Goal: Task Accomplishment & Management: Manage account settings

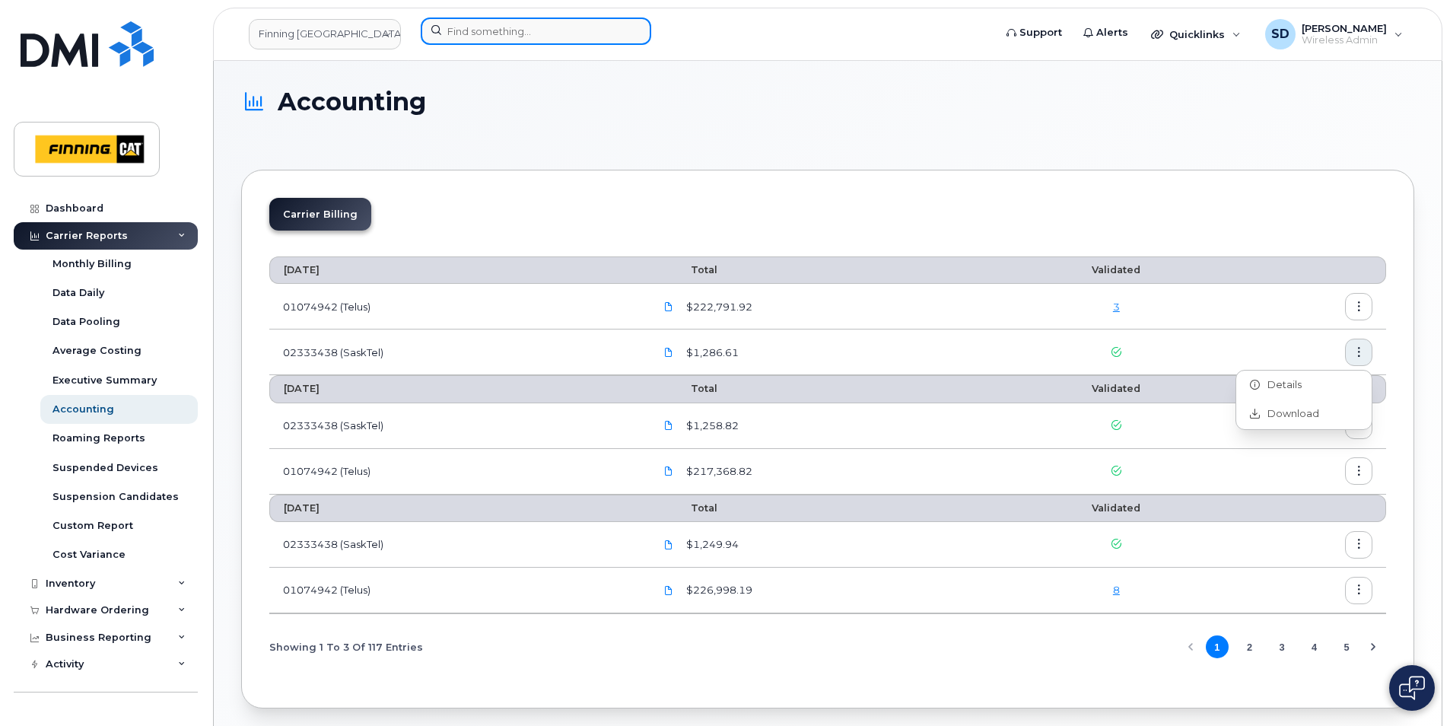
click at [509, 29] on input at bounding box center [536, 30] width 231 height 27
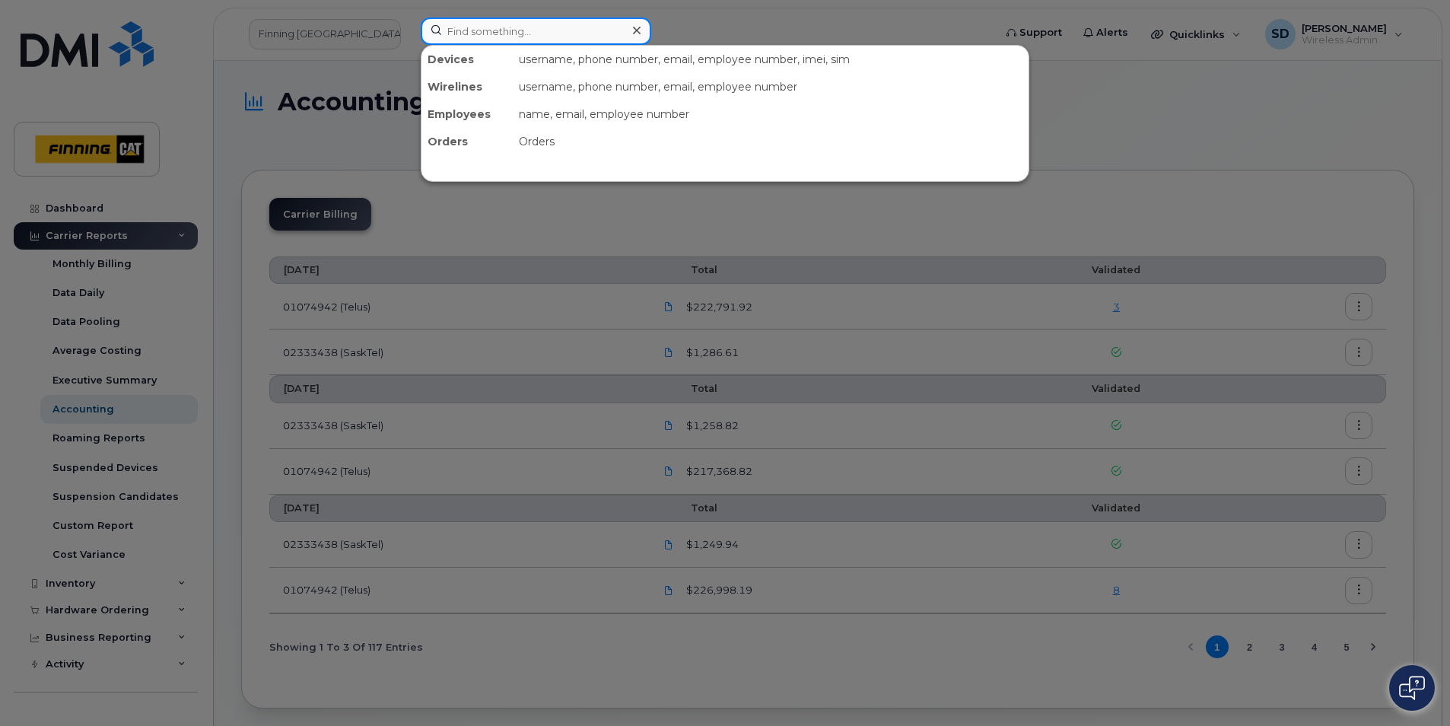
paste input "587-645-5808"
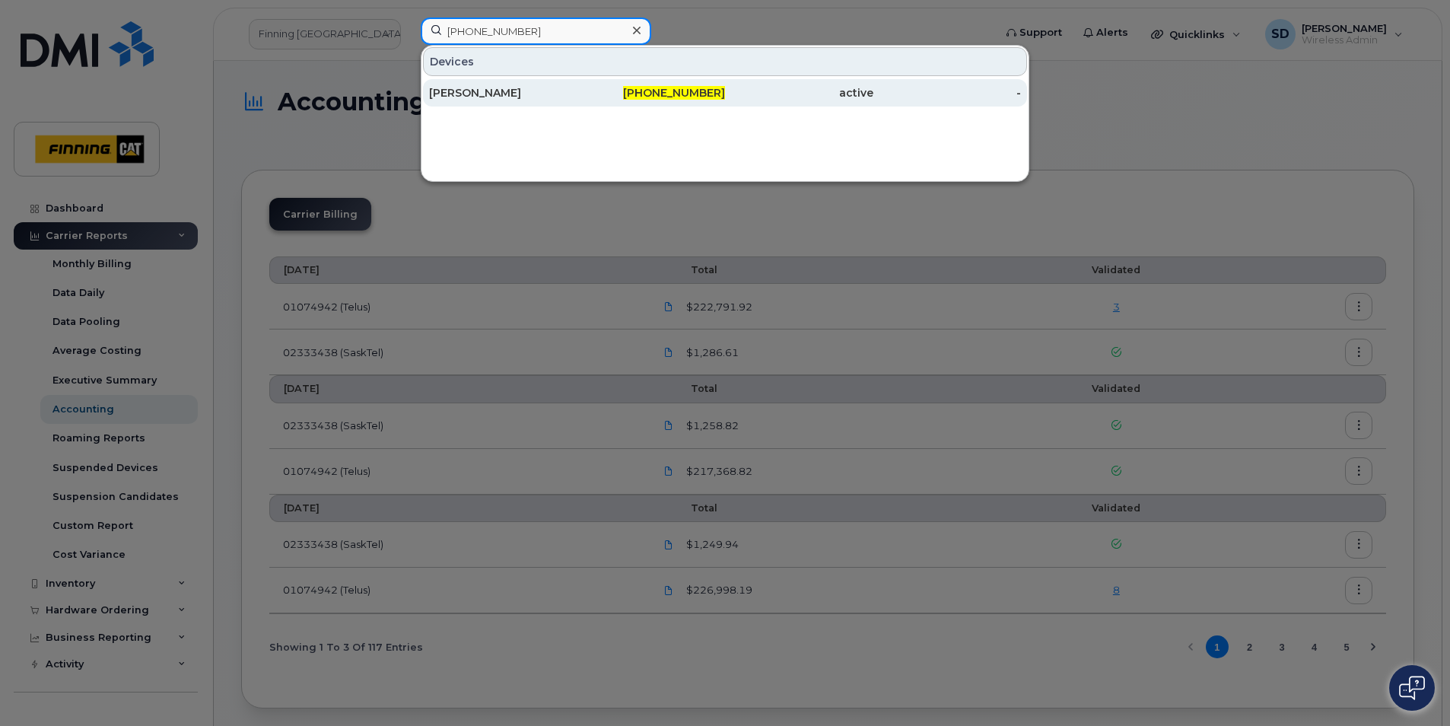
type input "587-645-5808"
click at [484, 93] on div "[PERSON_NAME]" at bounding box center [503, 92] width 148 height 15
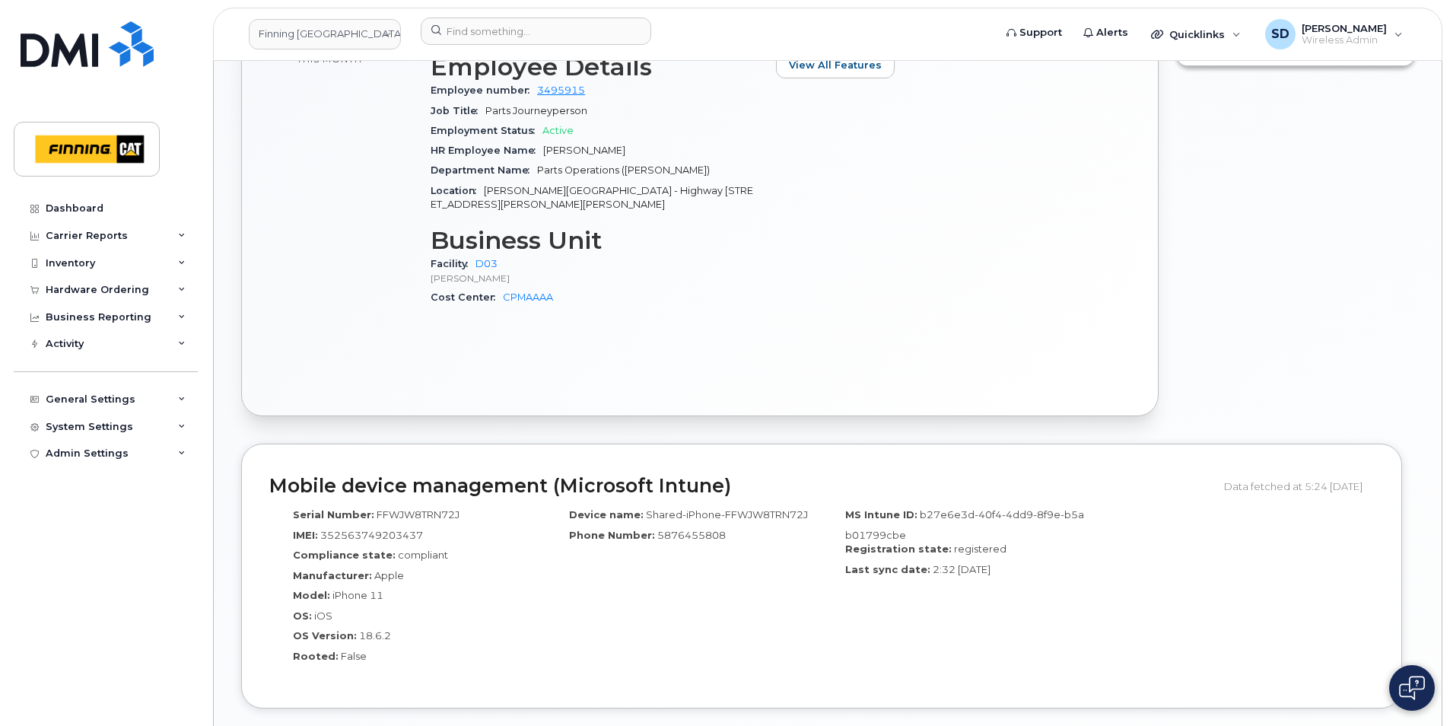
scroll to position [837, 0]
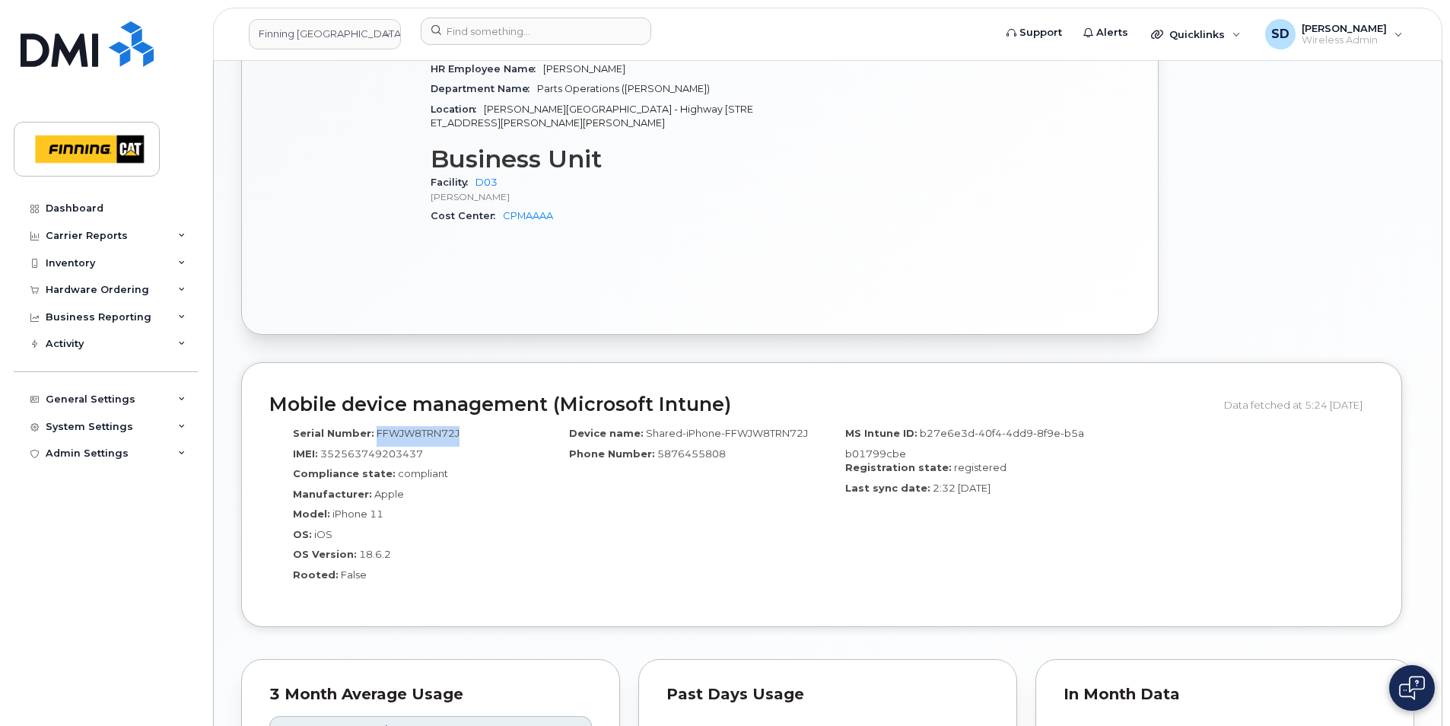
drag, startPoint x: 460, startPoint y: 434, endPoint x: 374, endPoint y: 431, distance: 85.3
click at [374, 431] on div "Serial Number: FFWJW8TRN72J" at bounding box center [407, 436] width 253 height 21
copy span "FFWJW8TRN72J"
click at [485, 32] on input at bounding box center [536, 30] width 231 height 27
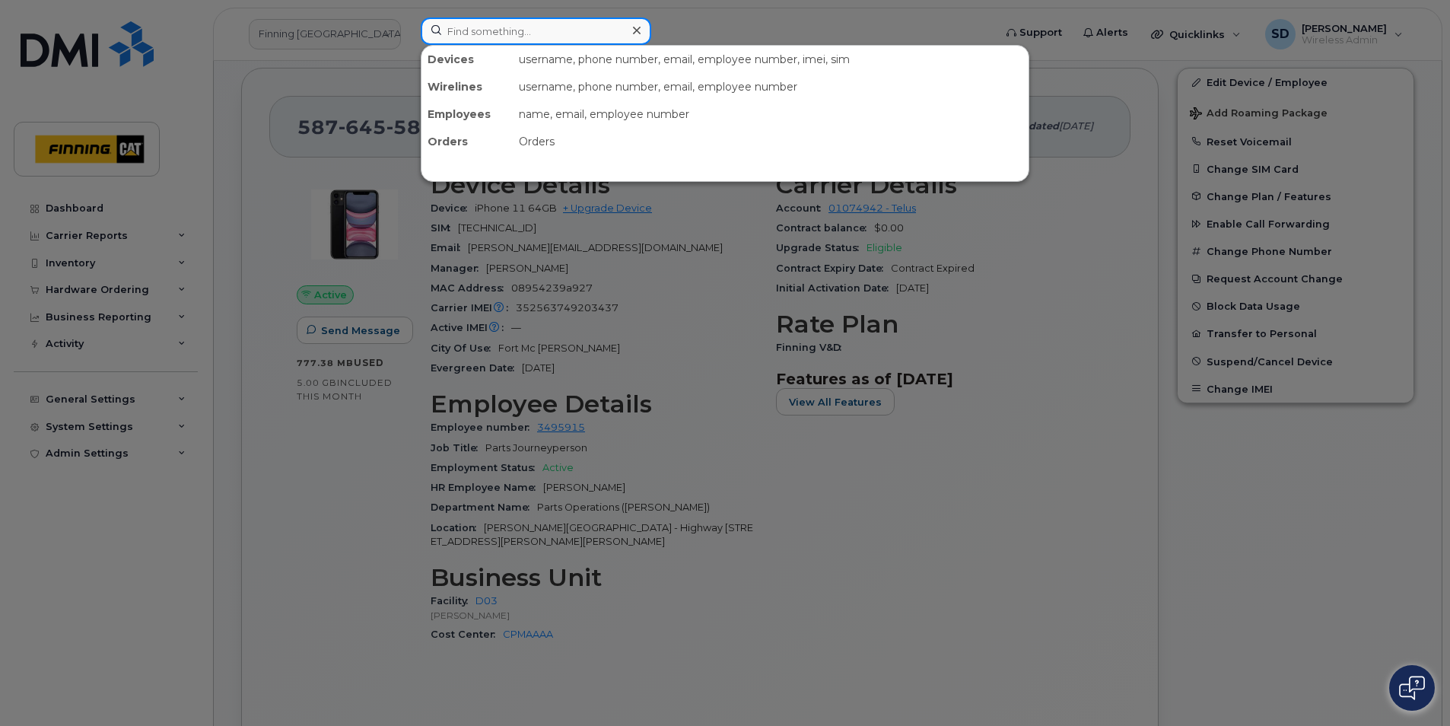
scroll to position [304, 0]
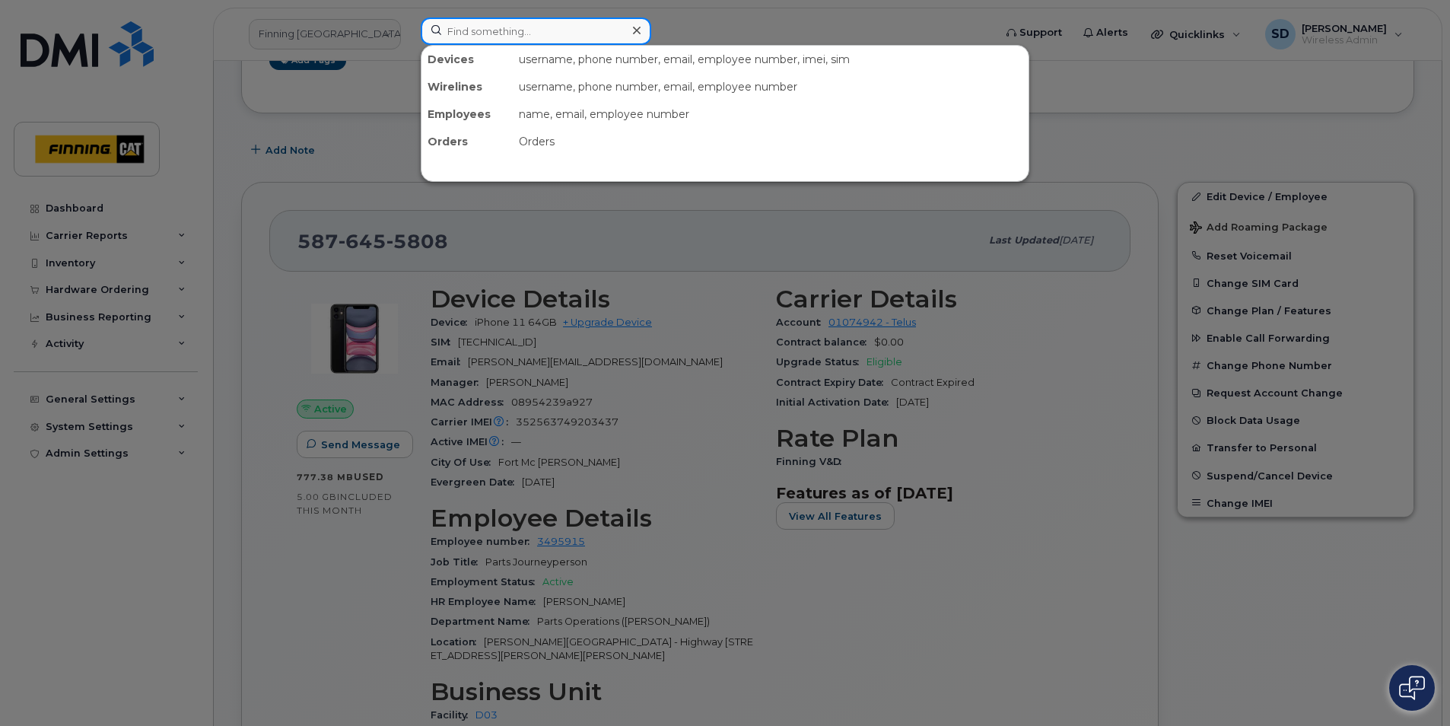
paste input "587-645-5808"
type input "587-645-5808"
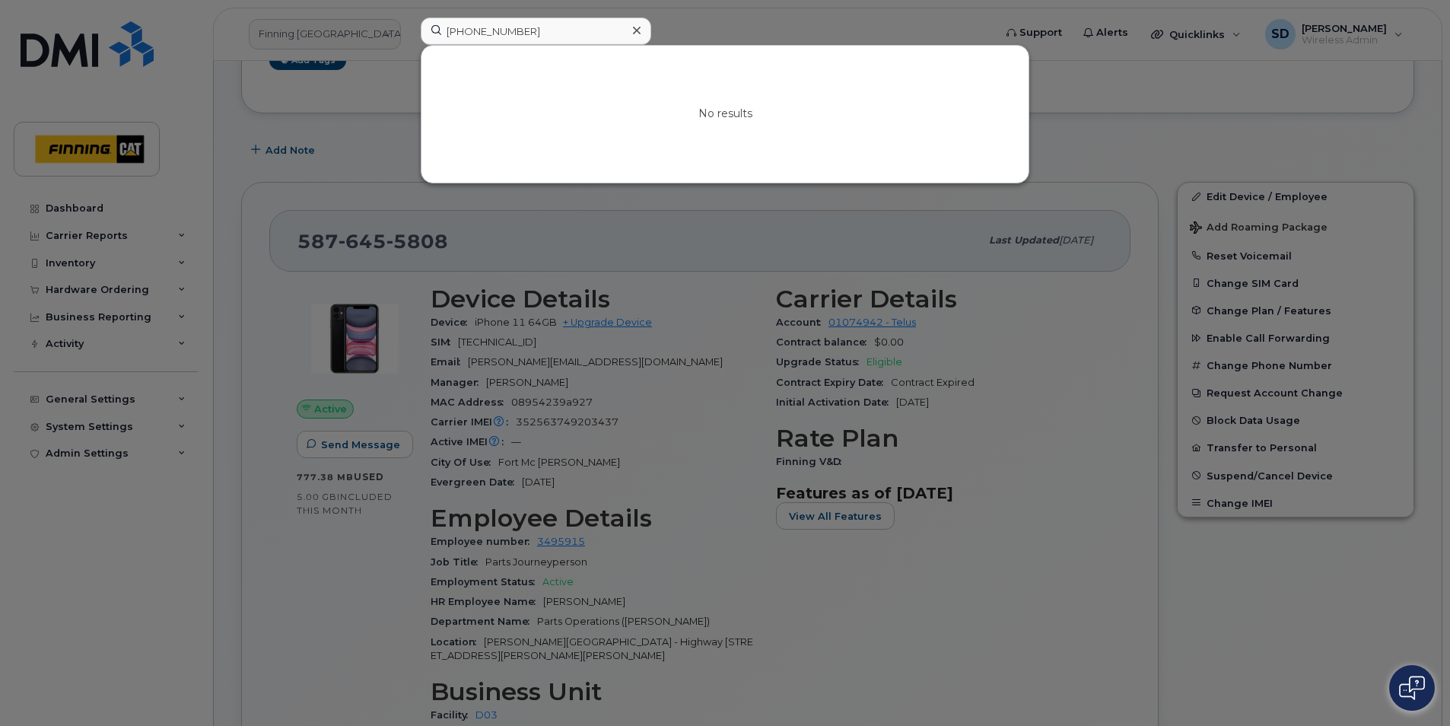
click at [508, 74] on div "No results" at bounding box center [724, 114] width 607 height 137
click at [464, 244] on div at bounding box center [725, 363] width 1450 height 726
click at [576, 30] on input "587-645-5808" at bounding box center [536, 30] width 231 height 27
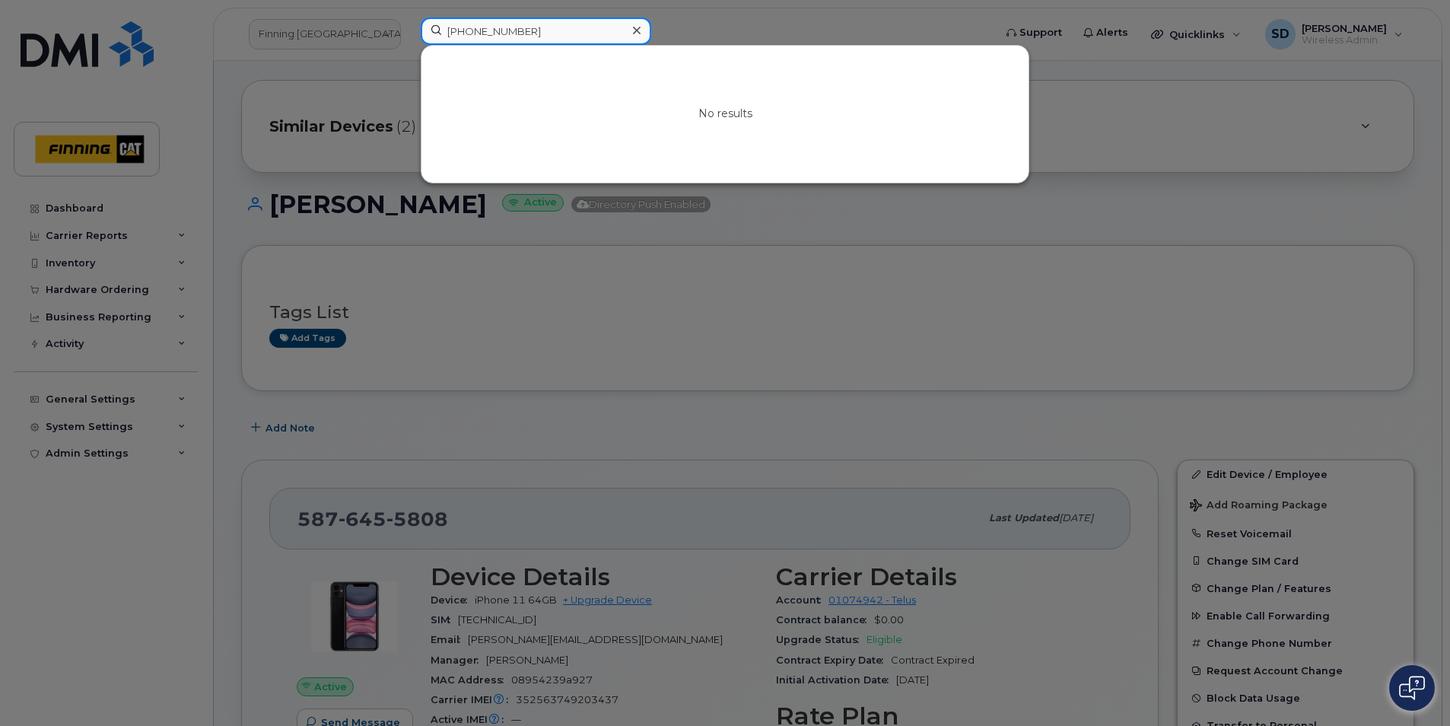
scroll to position [0, 0]
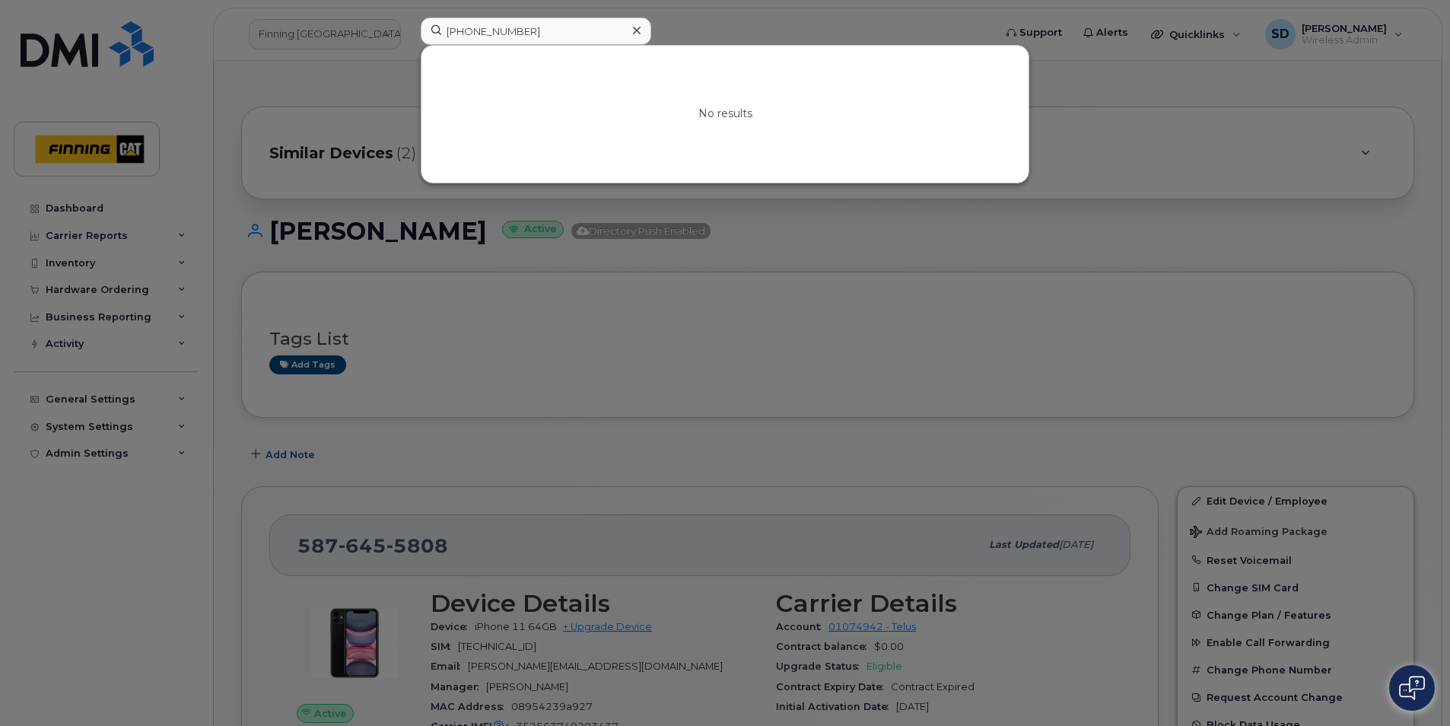
click at [386, 338] on div at bounding box center [725, 363] width 1450 height 726
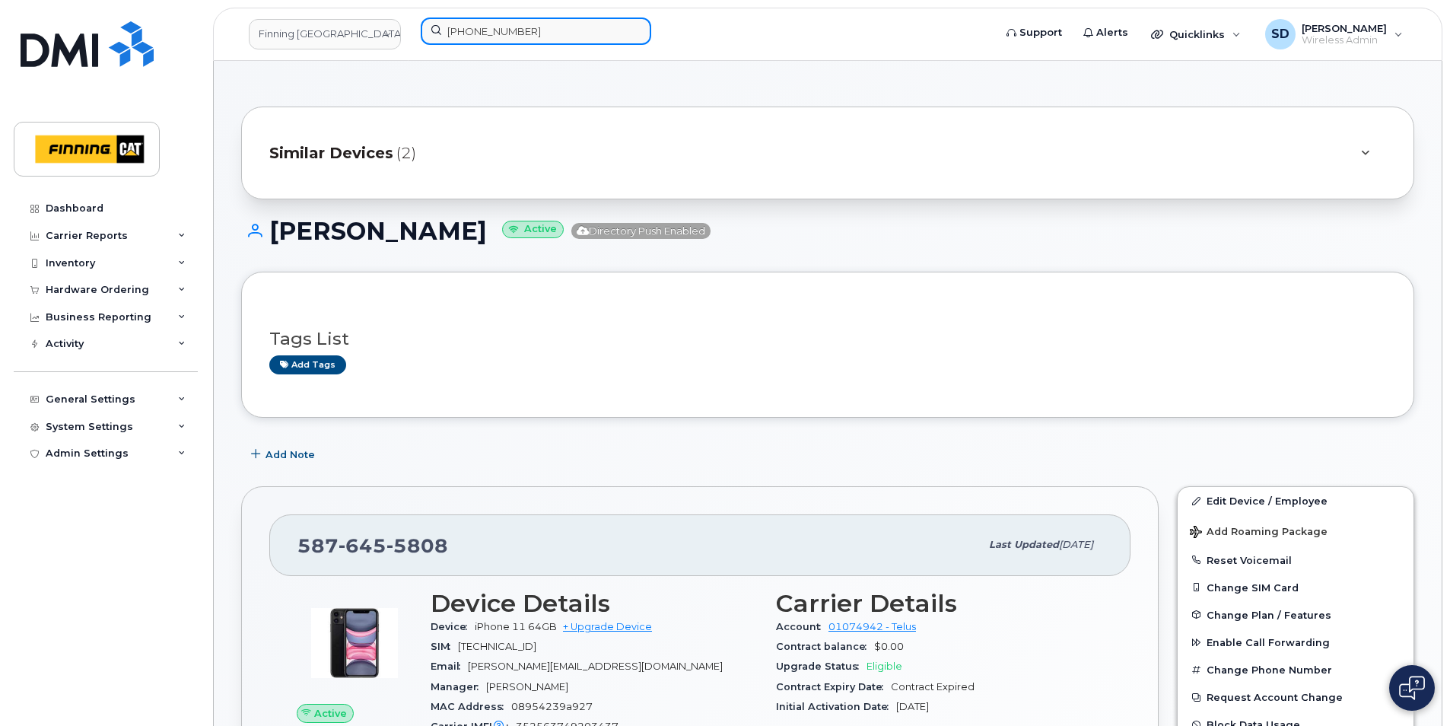
click at [577, 36] on input "587-645-5808" at bounding box center [536, 30] width 231 height 27
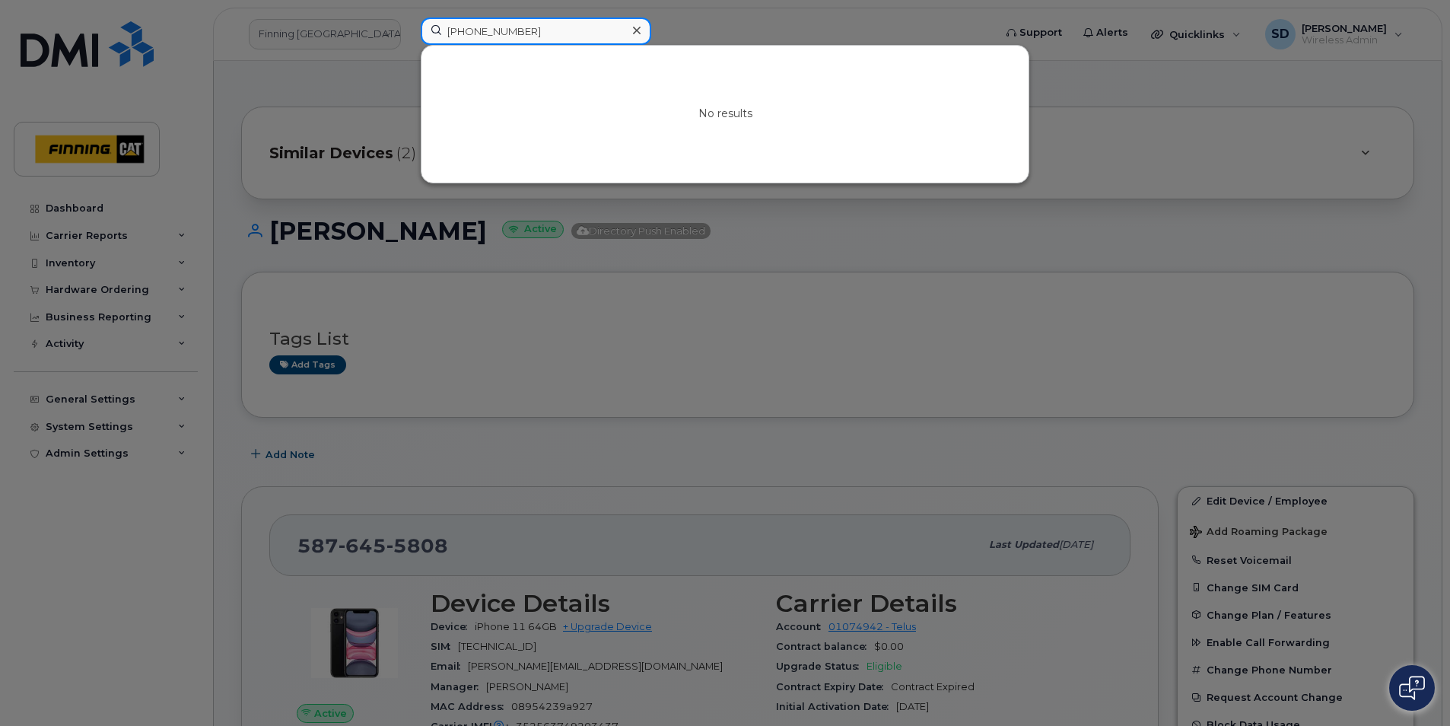
click at [577, 36] on input "587-645-5808" at bounding box center [536, 30] width 231 height 27
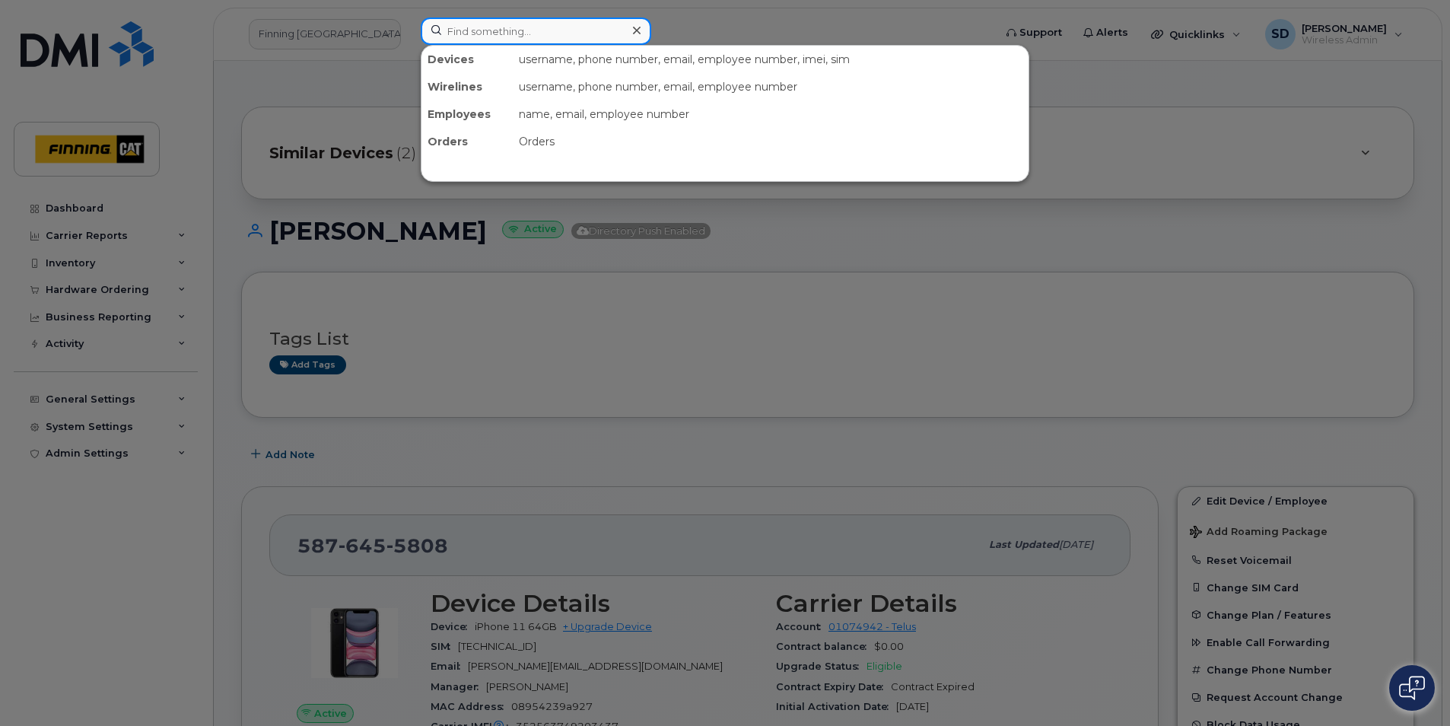
click at [501, 27] on input at bounding box center [536, 30] width 231 height 27
paste input "587-645-5808"
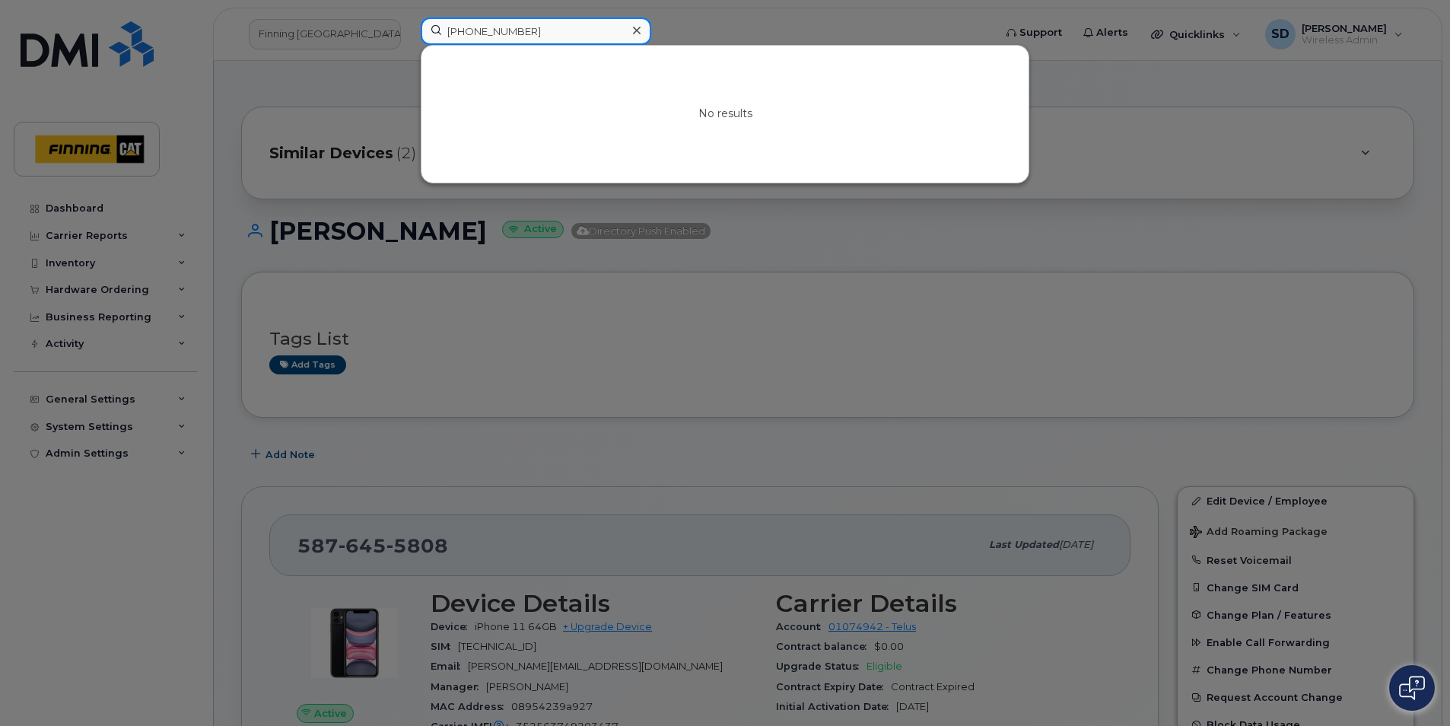
type input "587-645-5808"
drag, startPoint x: 434, startPoint y: 234, endPoint x: 433, endPoint y: 225, distance: 8.5
click at [435, 233] on div at bounding box center [725, 363] width 1450 height 726
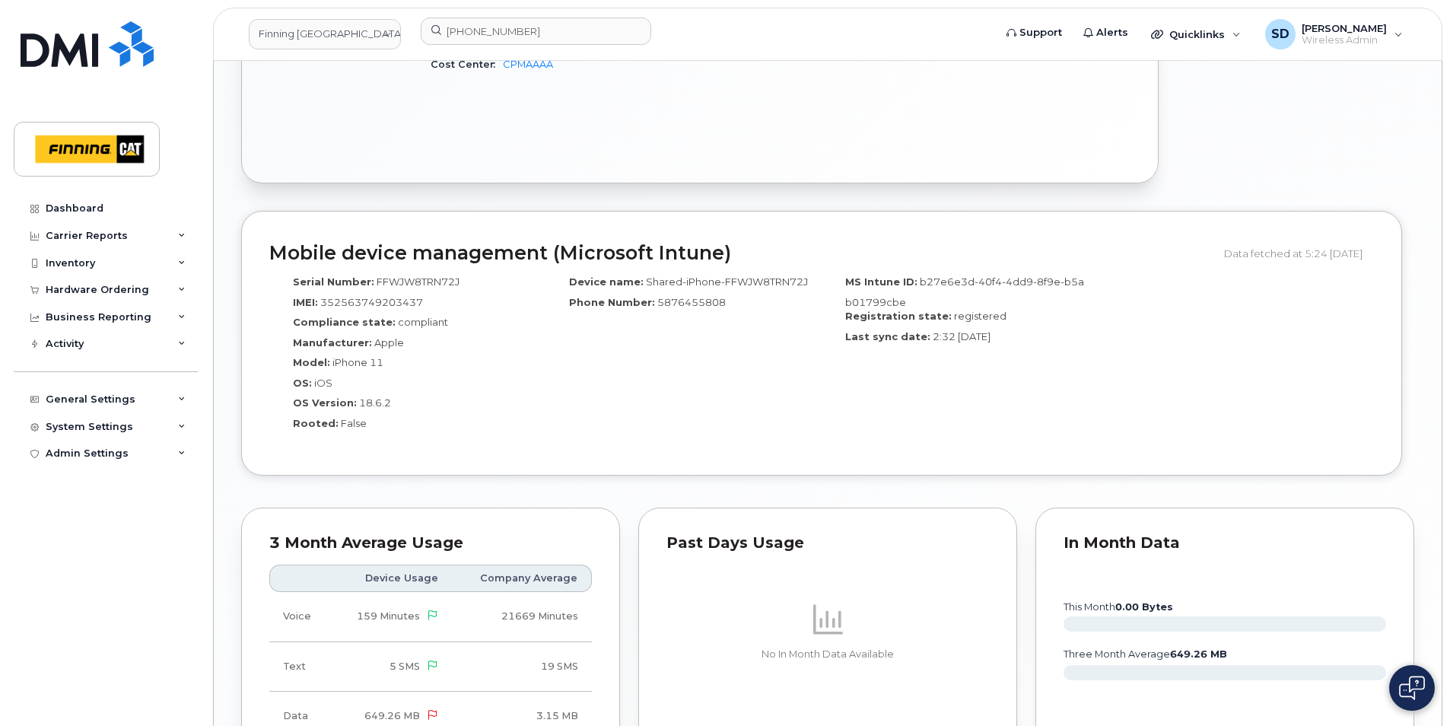
scroll to position [989, 0]
drag, startPoint x: 691, startPoint y: 304, endPoint x: 654, endPoint y: 299, distance: 37.7
click at [654, 299] on div "Phone Number: 5876455808" at bounding box center [683, 304] width 253 height 21
copy span "5876455808"
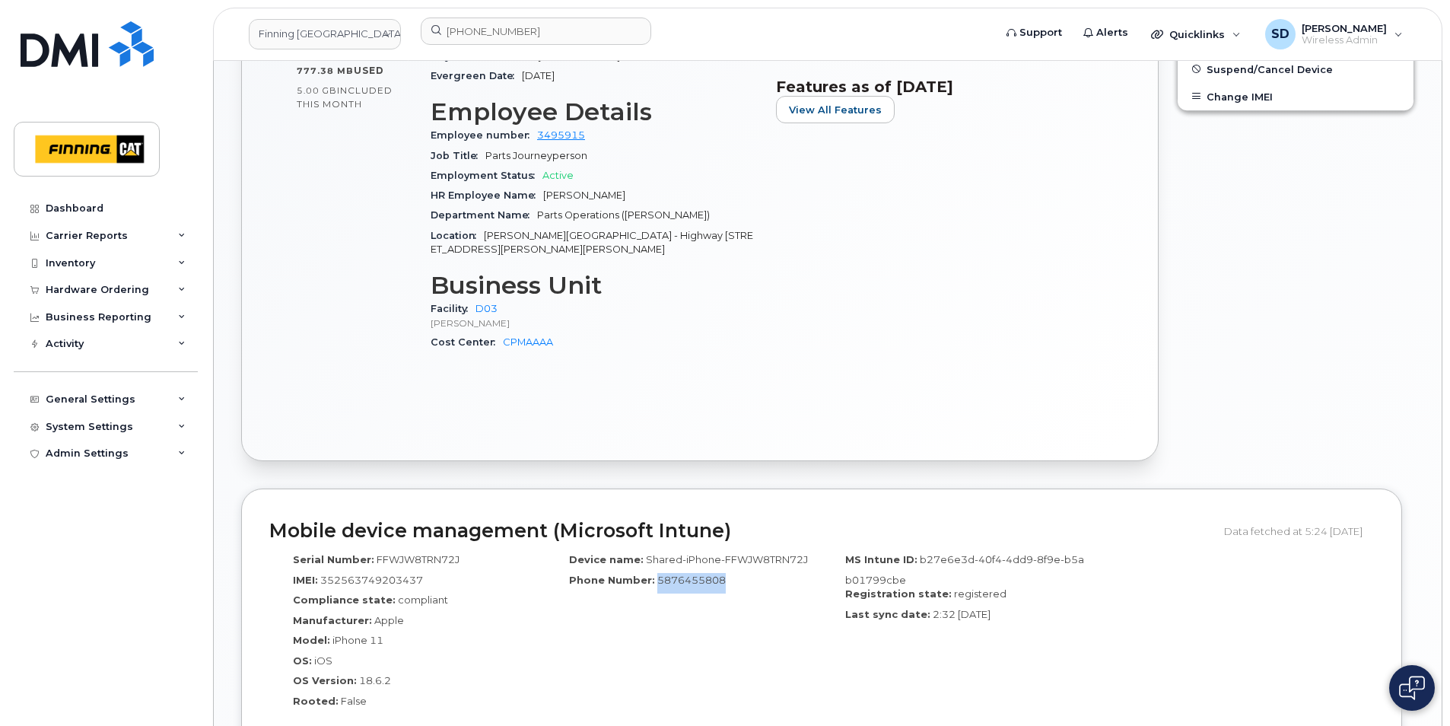
scroll to position [685, 0]
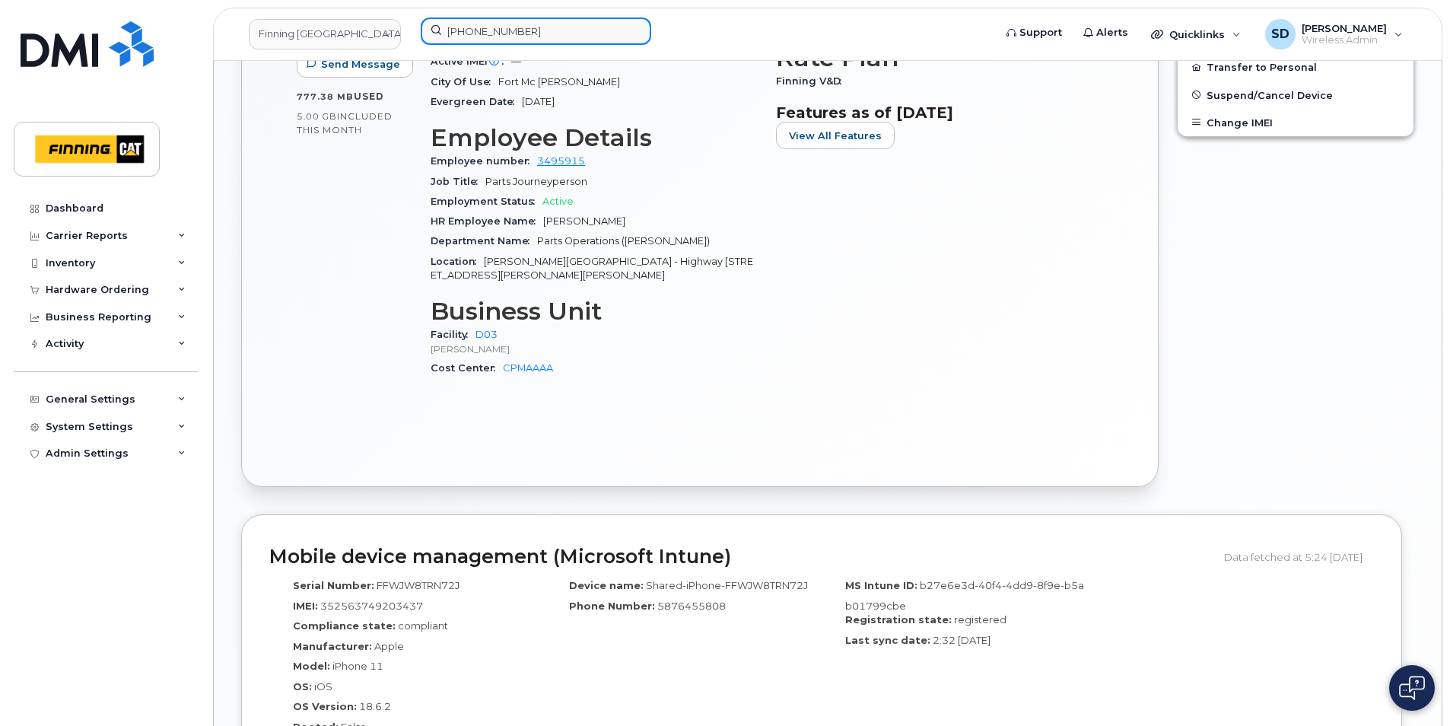
click at [592, 20] on input "587-645-5808" at bounding box center [536, 30] width 231 height 27
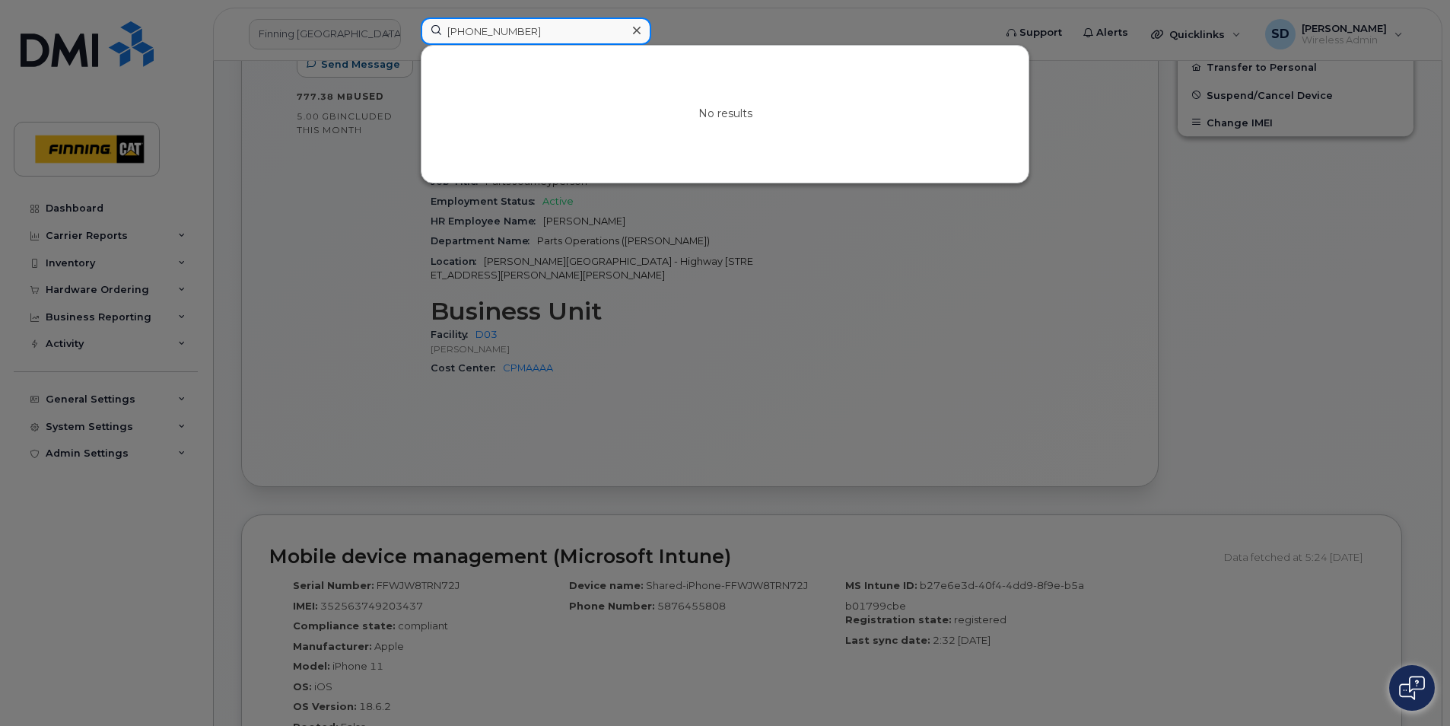
drag, startPoint x: 578, startPoint y: 27, endPoint x: -50, endPoint y: -10, distance: 629.5
click at [0, 0] on html "Finning Canada 587-645-5808 No results Support Alerts Quicklinks Suspend / Canc…" at bounding box center [725, 365] width 1450 height 2100
paste input "5876455808"
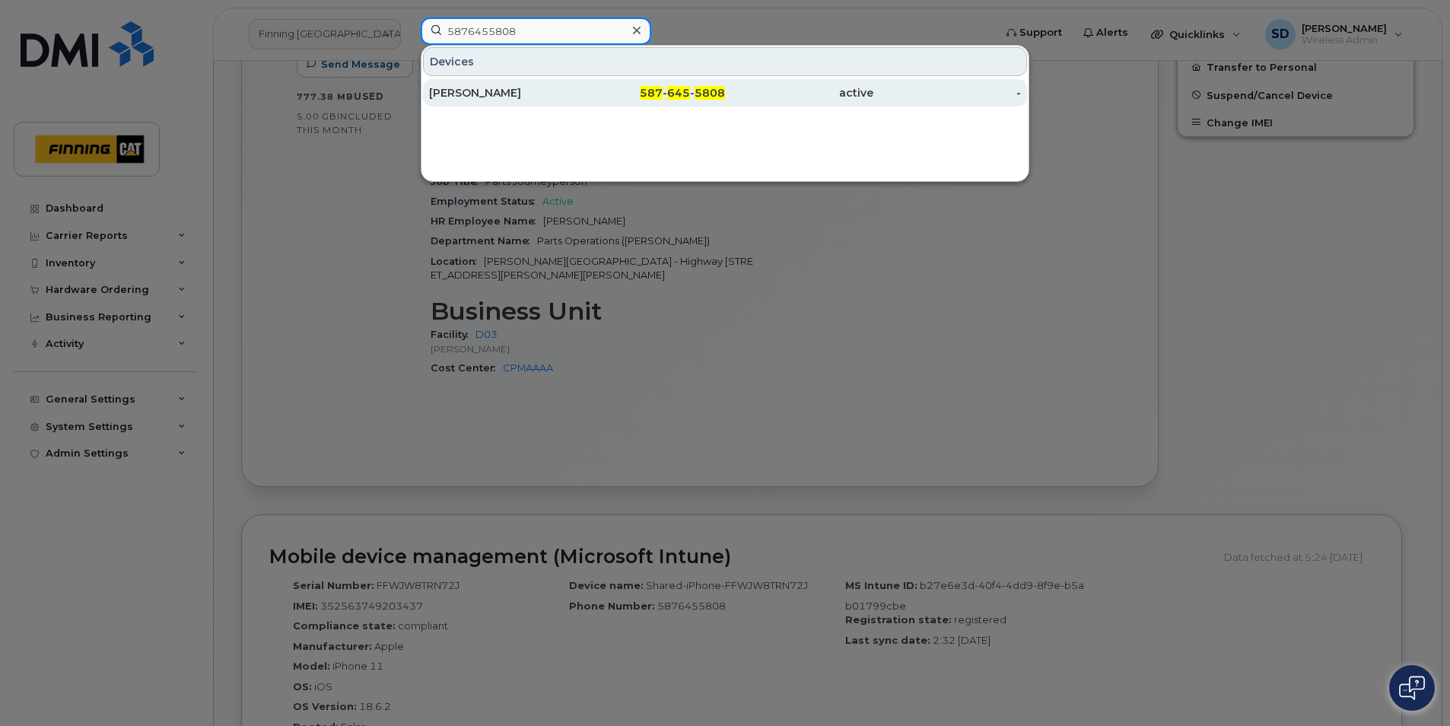
type input "5876455808"
click at [453, 91] on div "Eric Burdock" at bounding box center [503, 92] width 148 height 15
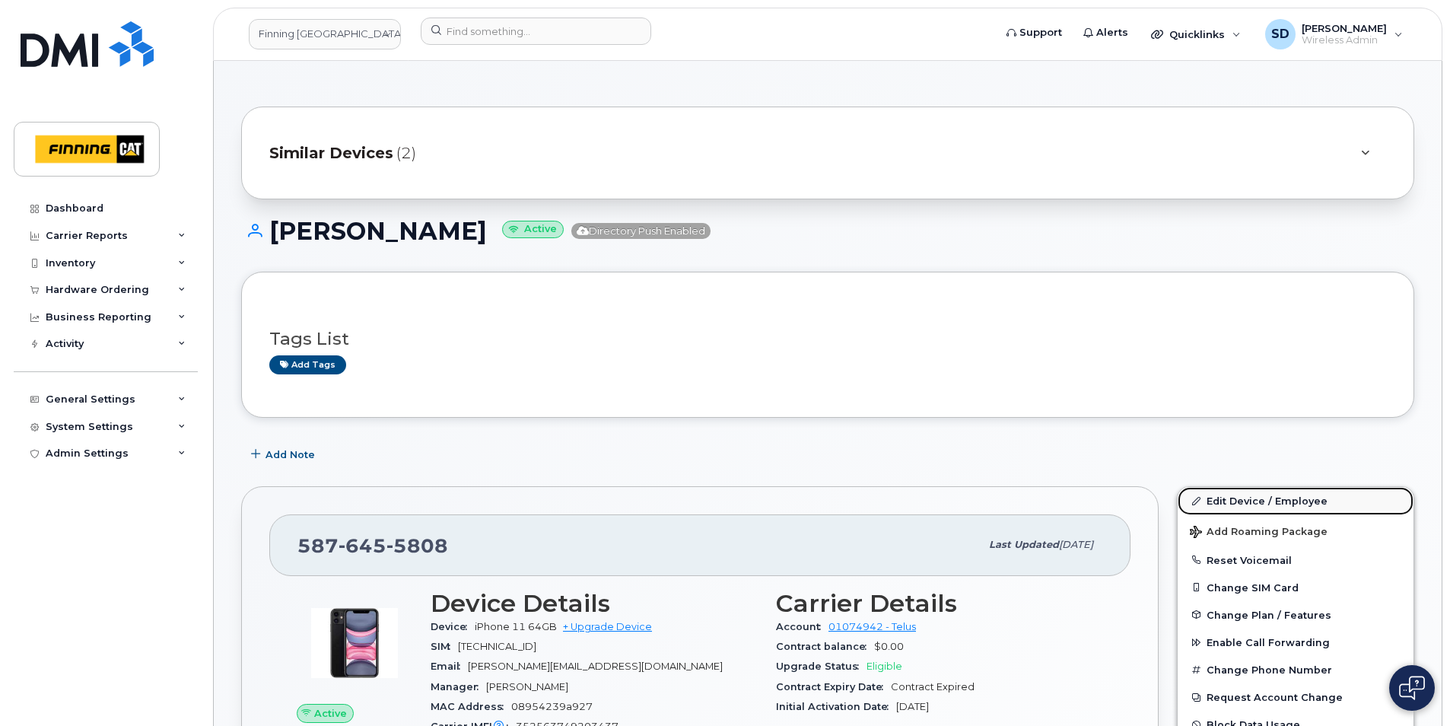
click at [1244, 502] on link "Edit Device / Employee" at bounding box center [1296, 500] width 236 height 27
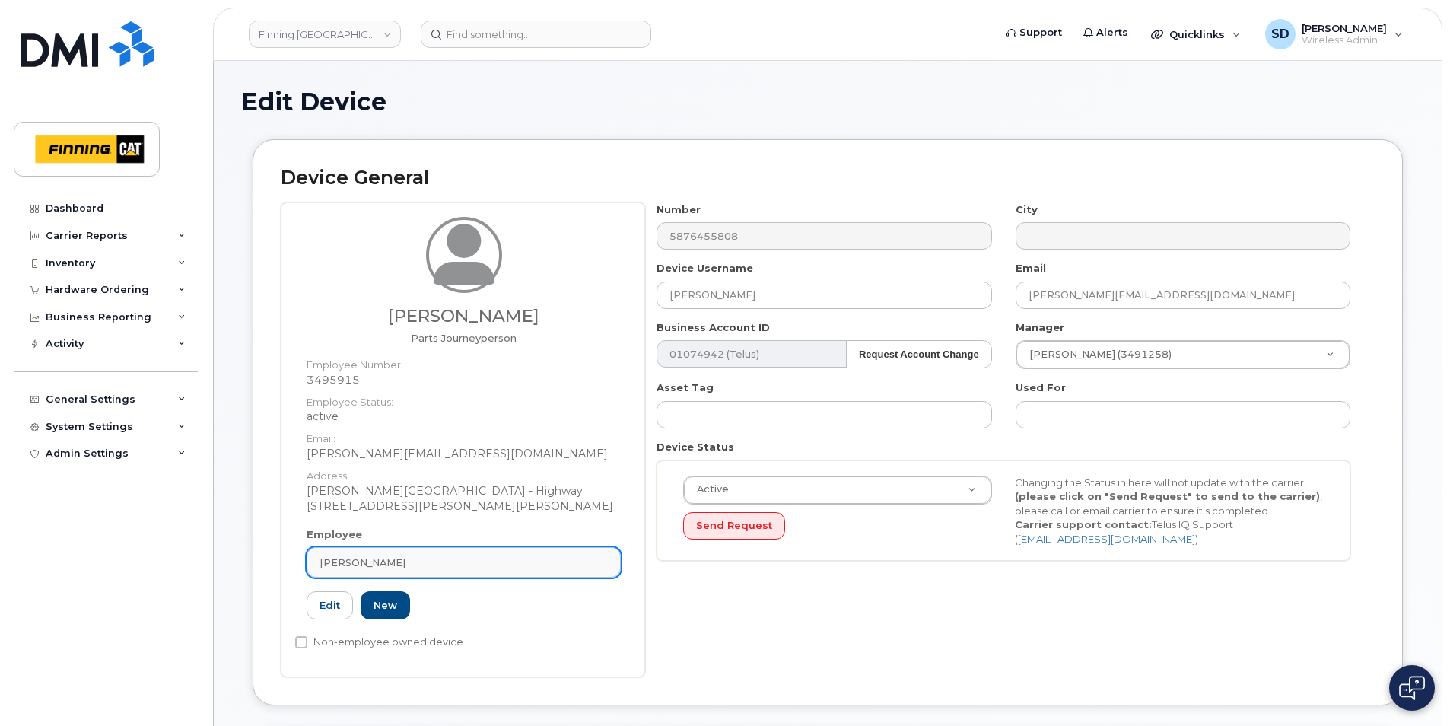
click at [396, 559] on div "Eric Burdock" at bounding box center [464, 562] width 288 height 14
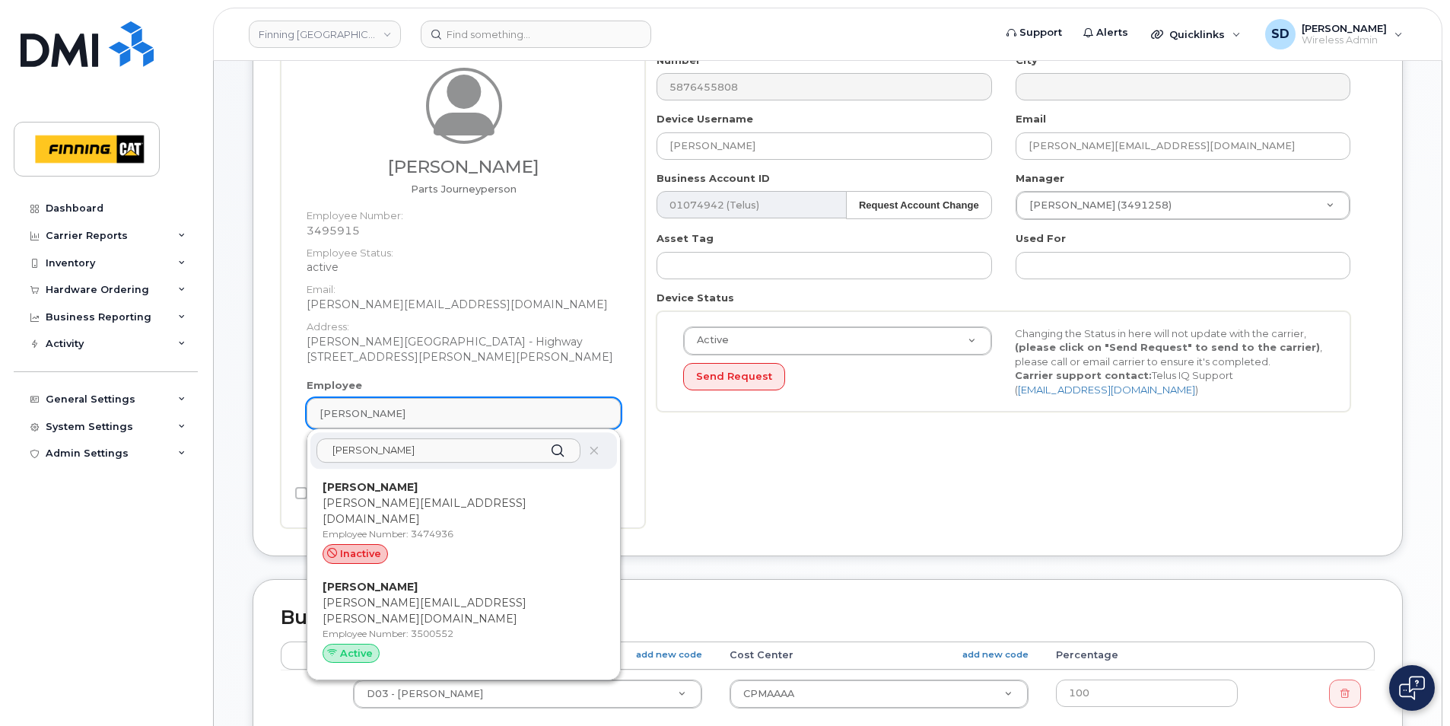
scroll to position [152, 0]
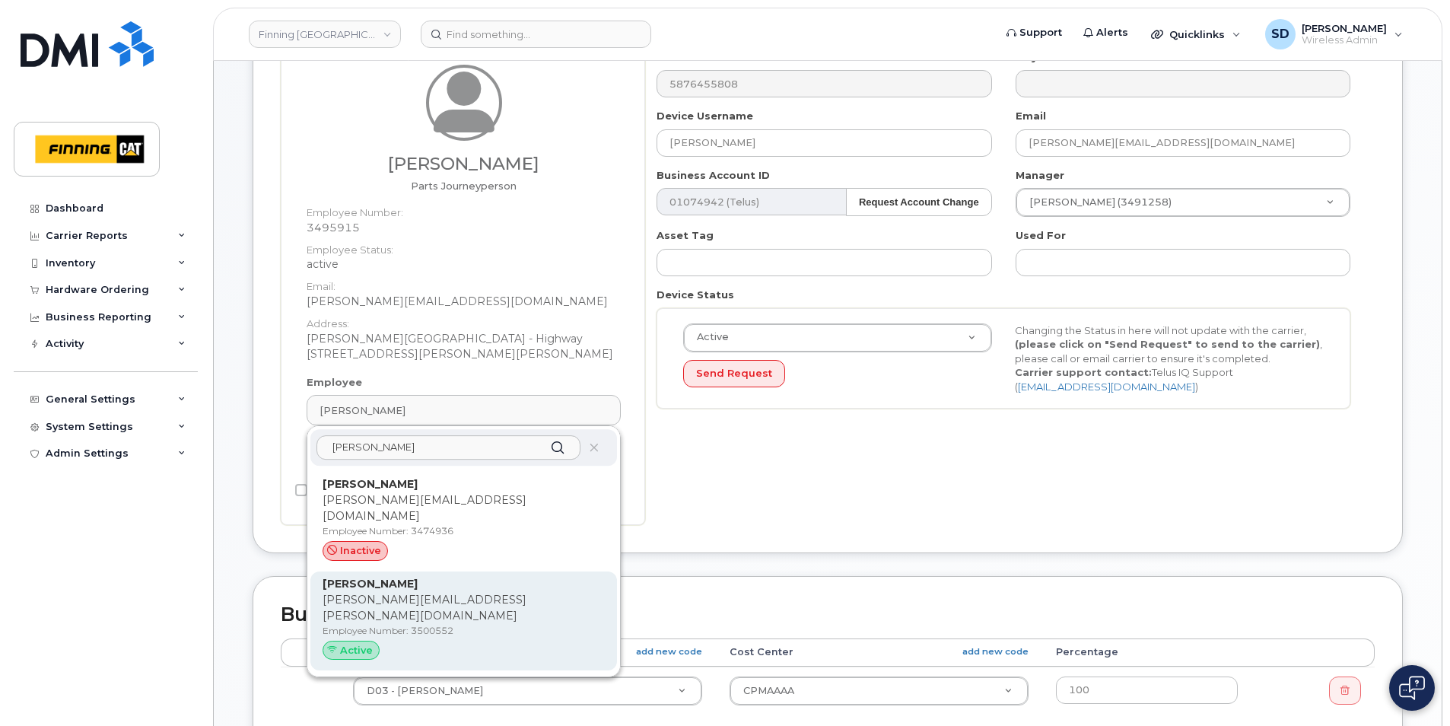
type input "Ashley Whi"
click at [401, 577] on strong "Ashley Whitten" at bounding box center [370, 584] width 95 height 14
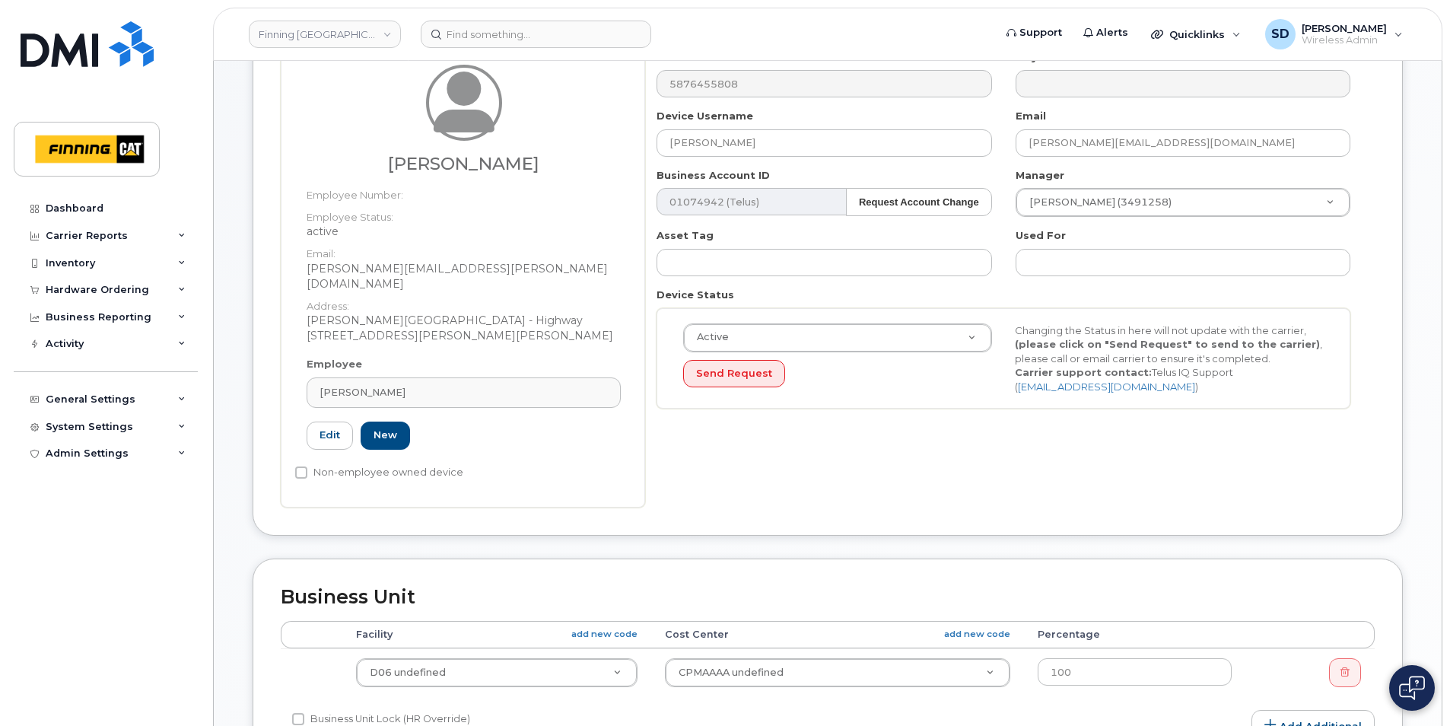
type input "3500552"
type input "Ashley Whitten"
type input "ashley.whitten@finning.com"
type input "34171"
type input "34295"
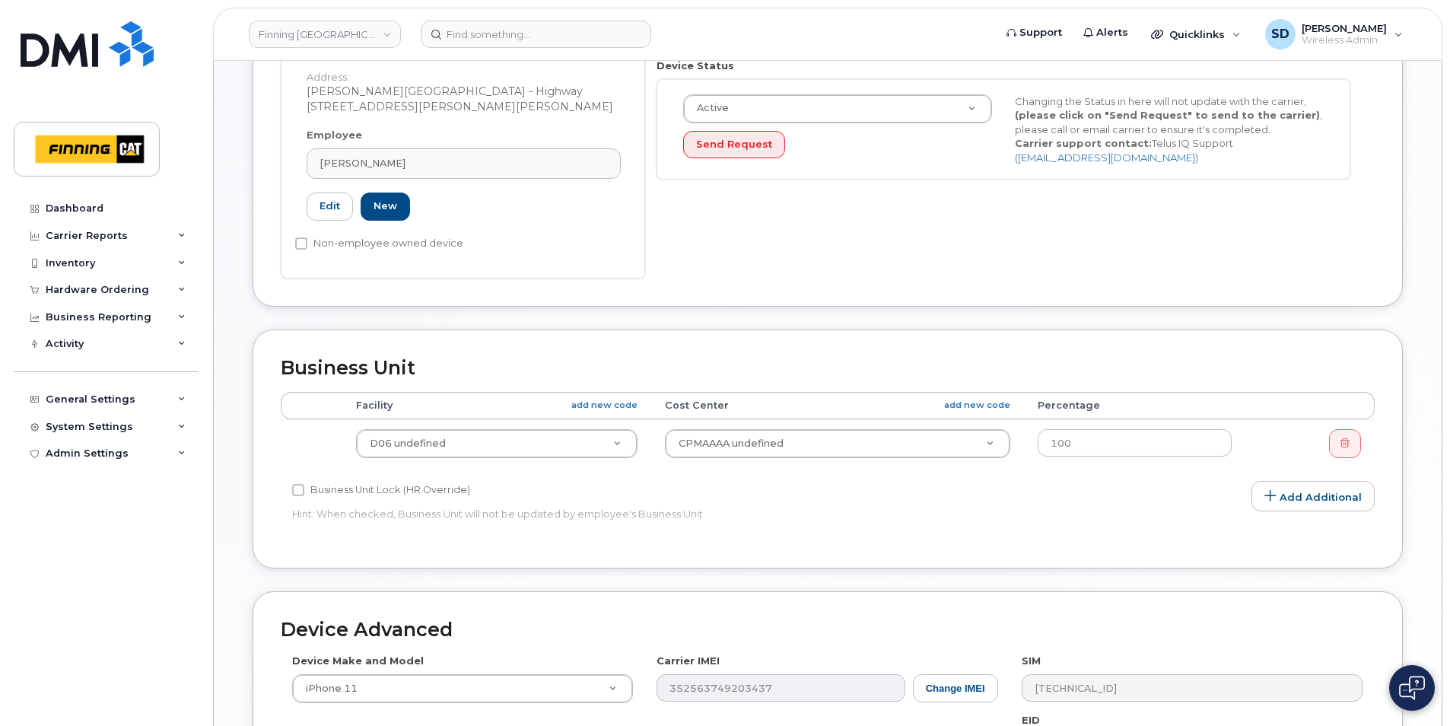
scroll to position [533, 0]
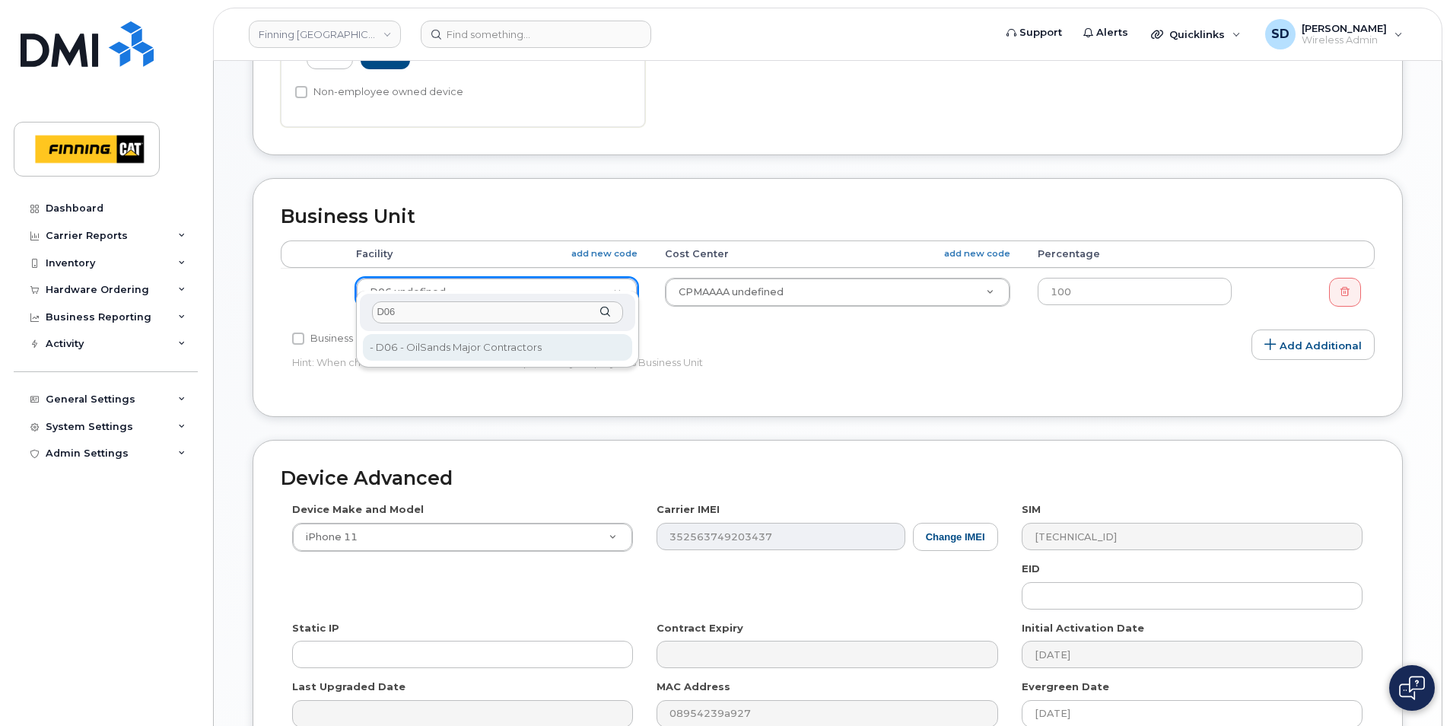
type input "D06"
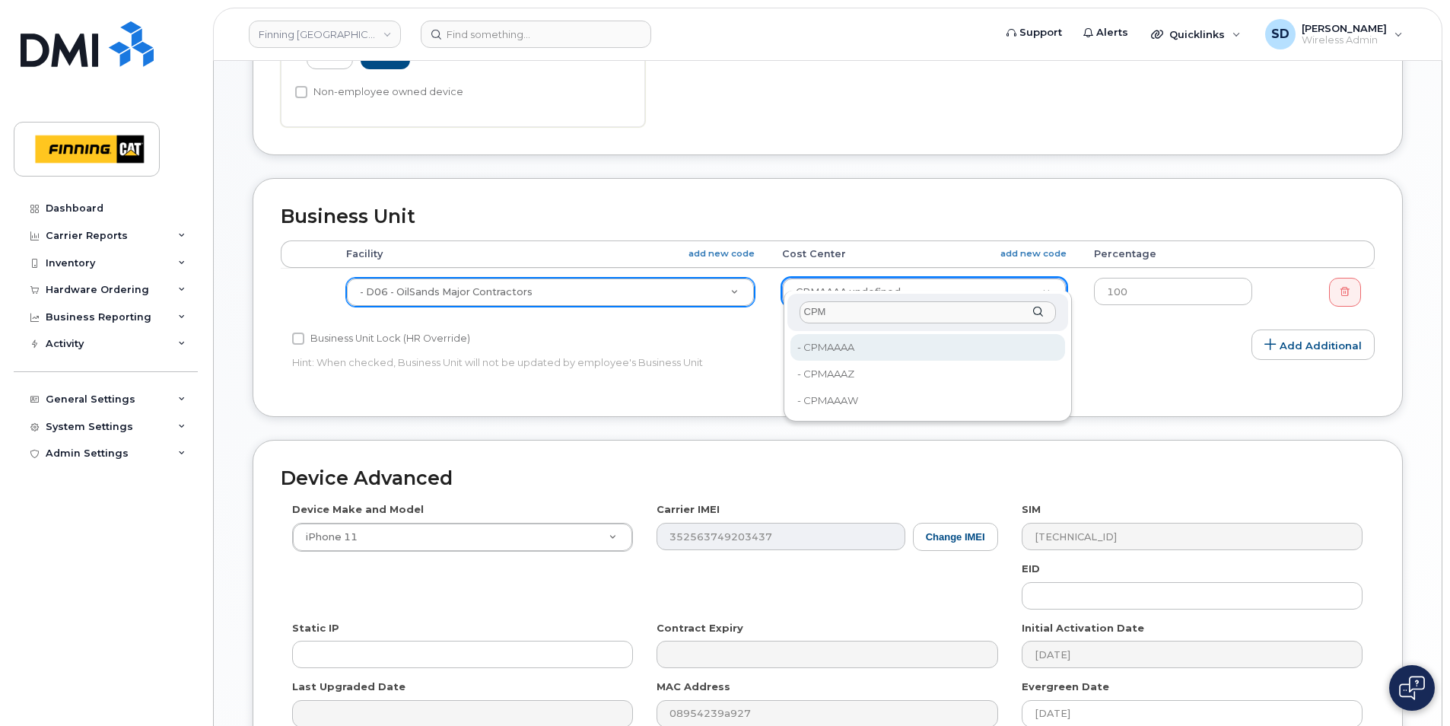
type input "CPM"
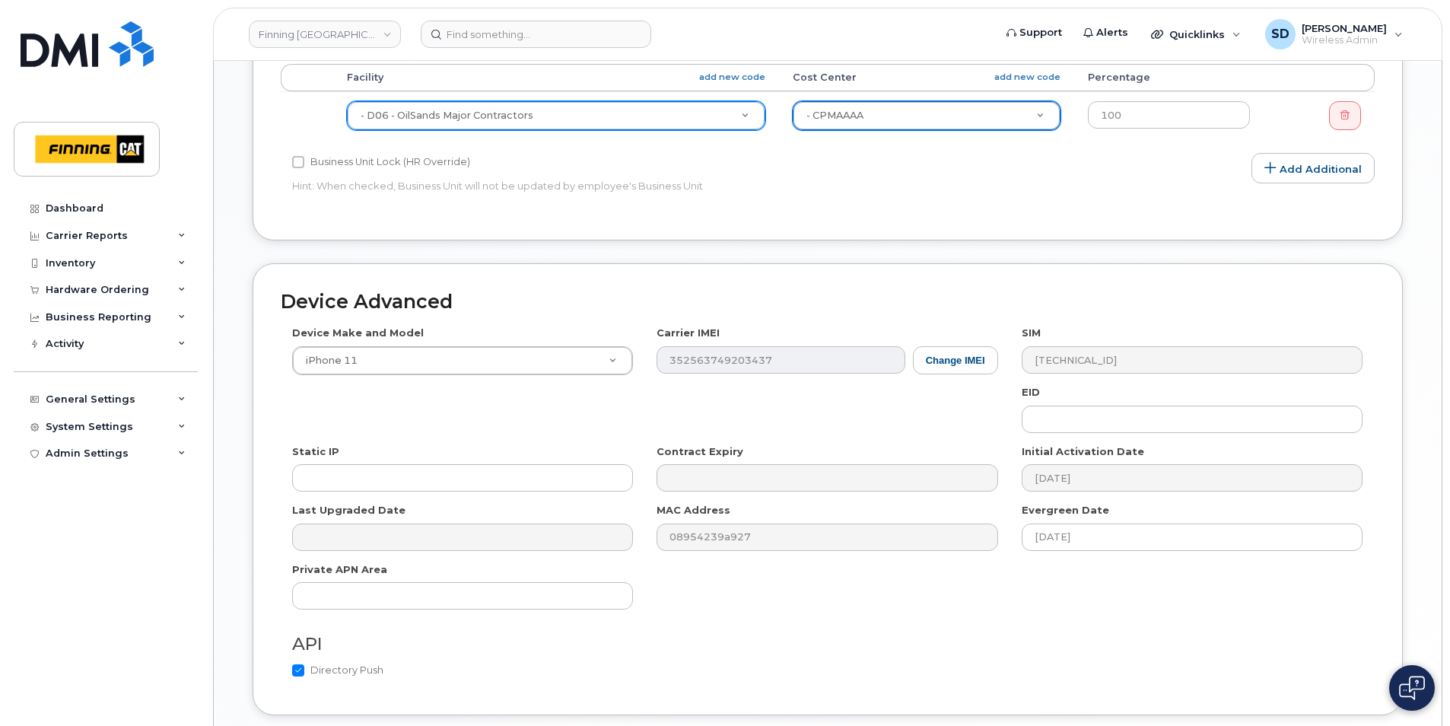
scroll to position [809, 0]
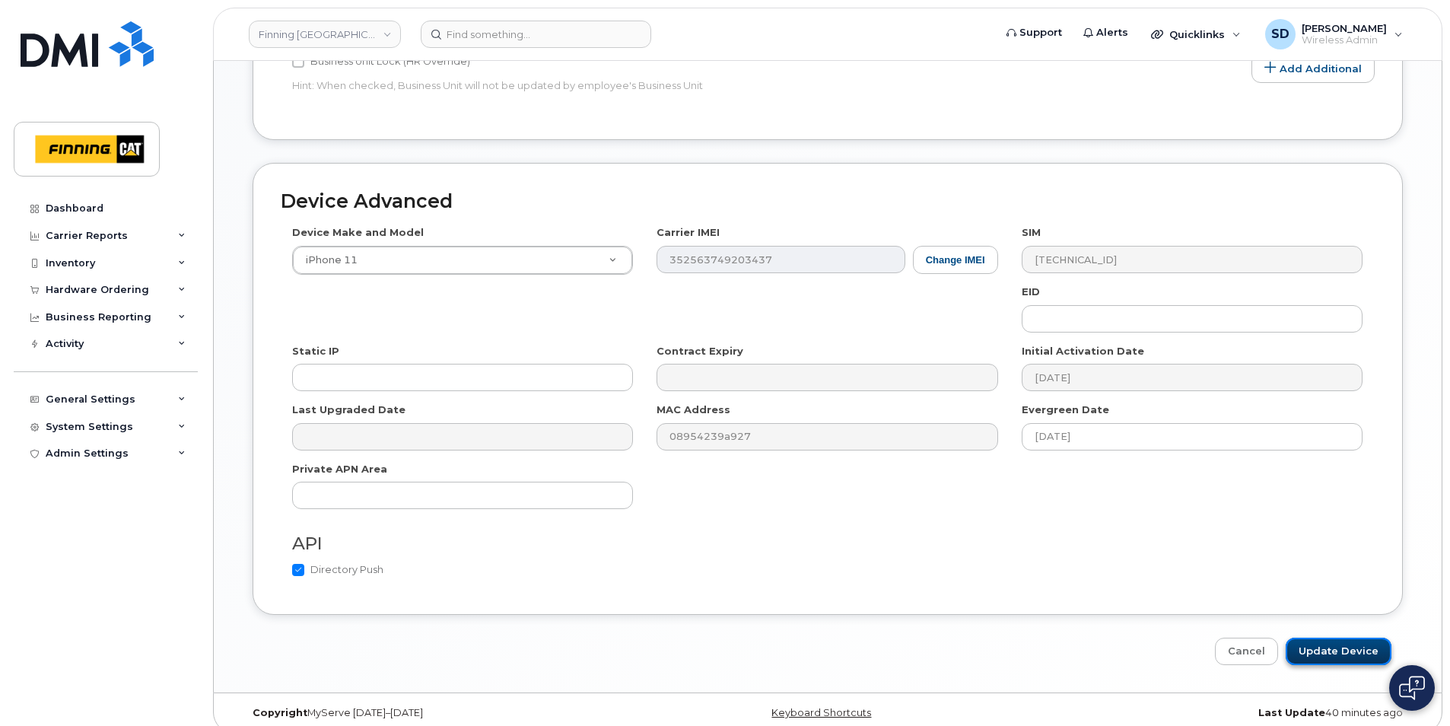
click at [1355, 641] on input "Update Device" at bounding box center [1339, 652] width 106 height 28
type input "Saving..."
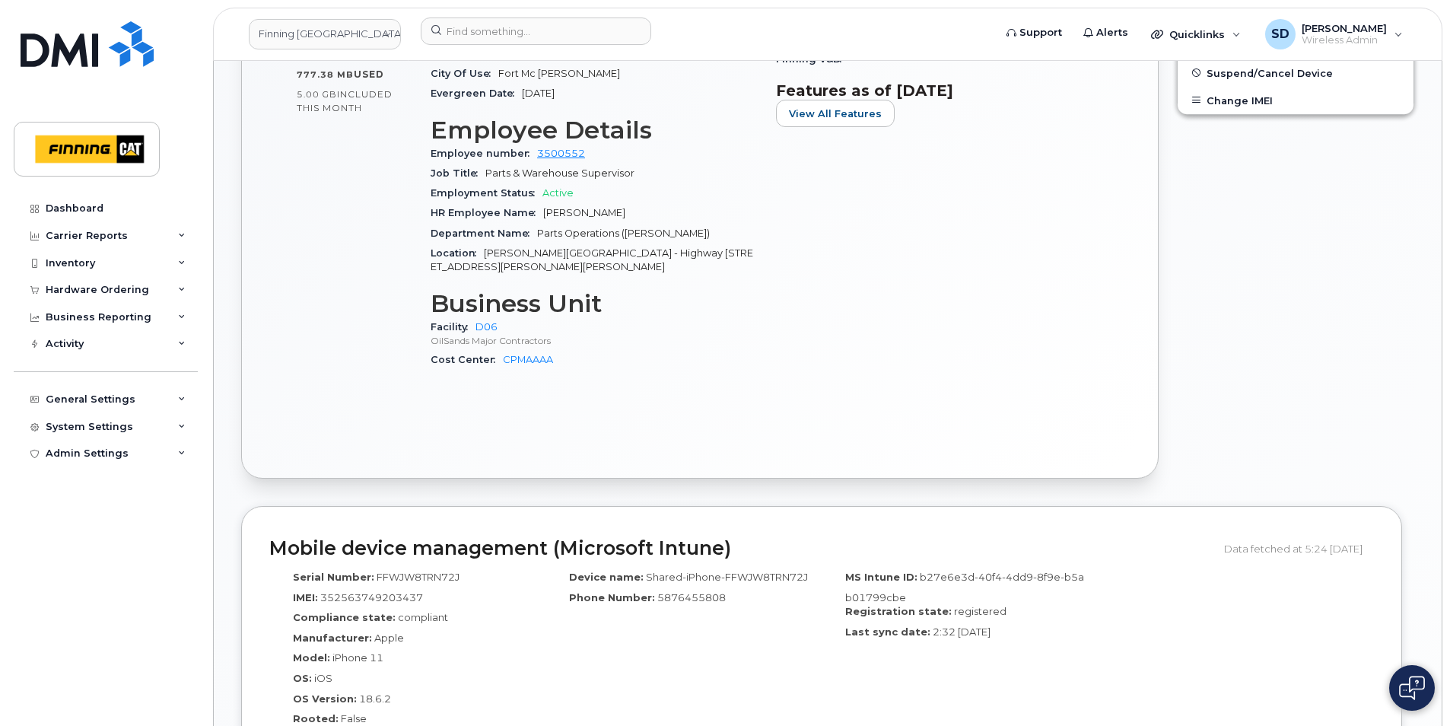
scroll to position [900, 0]
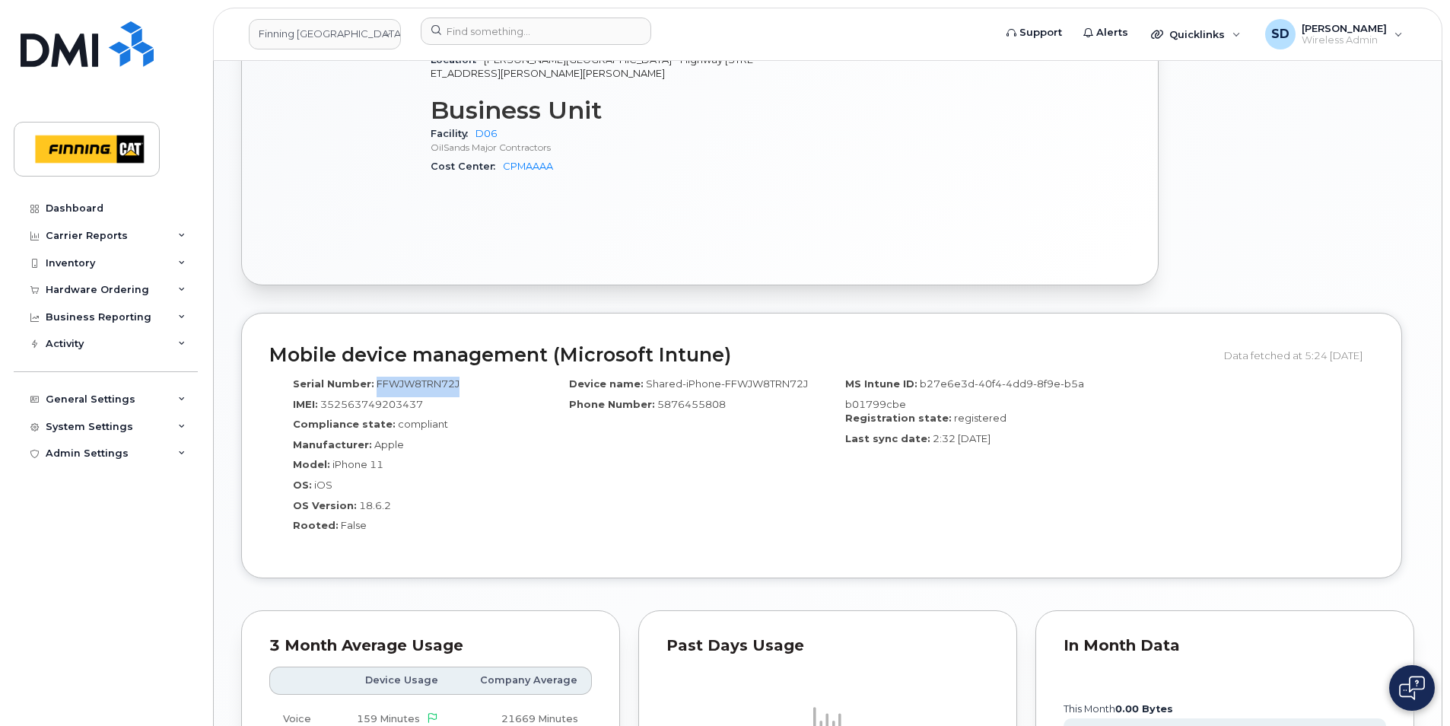
drag, startPoint x: 406, startPoint y: 370, endPoint x: 375, endPoint y: 365, distance: 31.5
click at [375, 377] on div "Serial Number: FFWJW8TRN72J" at bounding box center [407, 387] width 253 height 21
copy span "FFWJW8TRN72J"
